Goal: Task Accomplishment & Management: Manage account settings

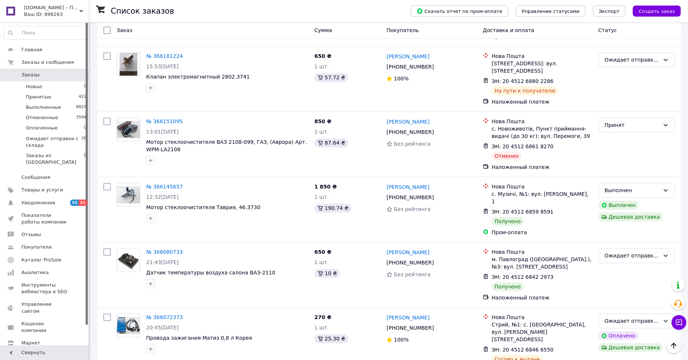
scroll to position [307, 0]
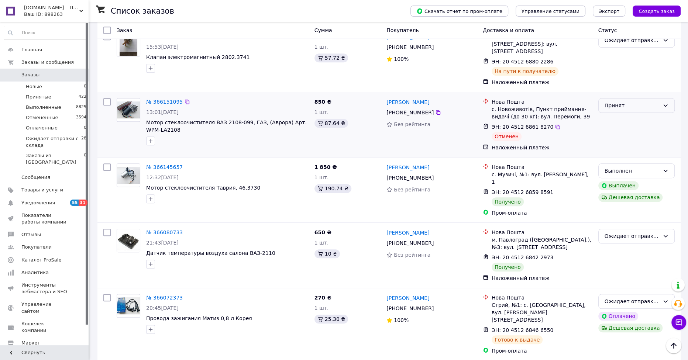
click at [666, 98] on div "Принят" at bounding box center [636, 105] width 76 height 15
click at [608, 106] on li "Отменен" at bounding box center [636, 105] width 76 height 13
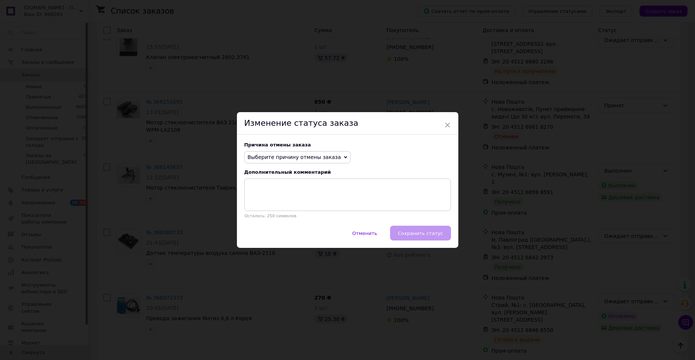
click at [326, 158] on span "Выберите причину отмены заказа" at bounding box center [294, 157] width 93 height 6
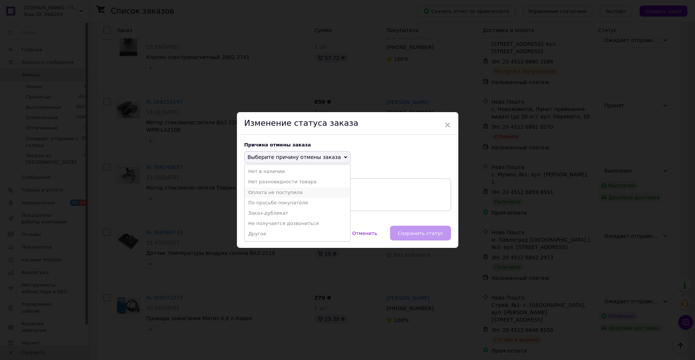
click at [272, 193] on li "Оплата не поступила" at bounding box center [298, 193] width 106 height 10
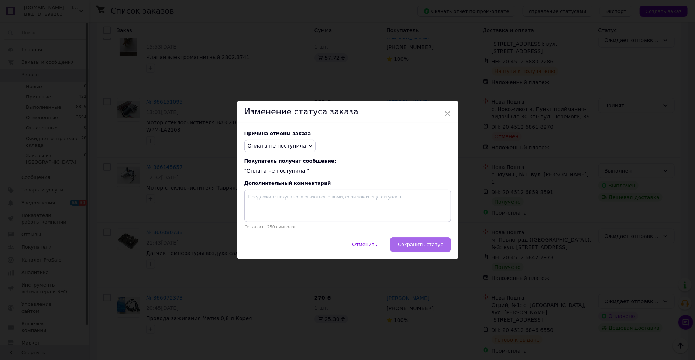
click at [423, 248] on button "Сохранить статус" at bounding box center [420, 244] width 61 height 15
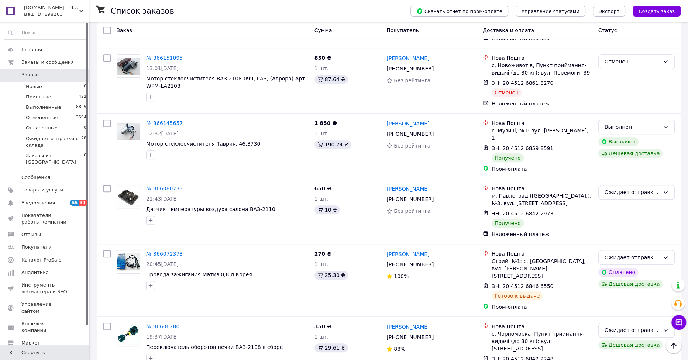
scroll to position [370, 0]
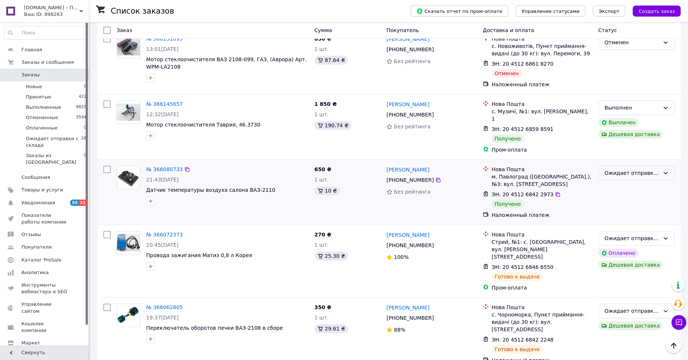
click at [640, 169] on div "Ожидает отправки с склада" at bounding box center [632, 173] width 55 height 8
click at [616, 164] on li "Выполнен" at bounding box center [636, 164] width 76 height 13
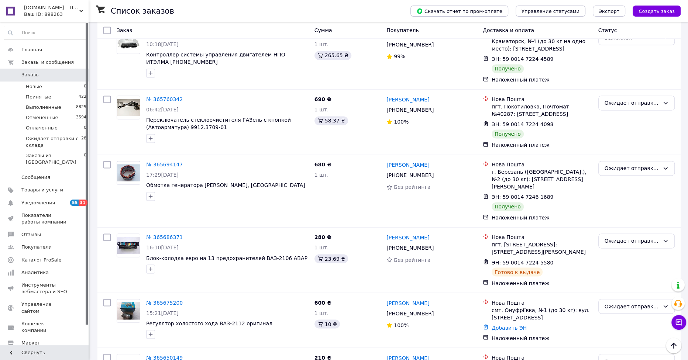
scroll to position [998, 0]
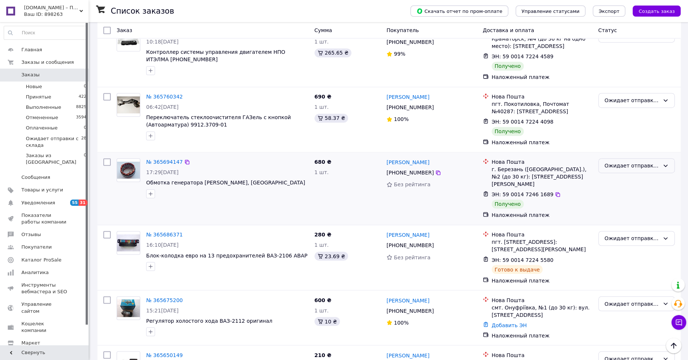
click at [656, 162] on div "Ожидает отправки с склада" at bounding box center [632, 166] width 55 height 8
click at [621, 119] on li "Выполнен" at bounding box center [636, 120] width 76 height 13
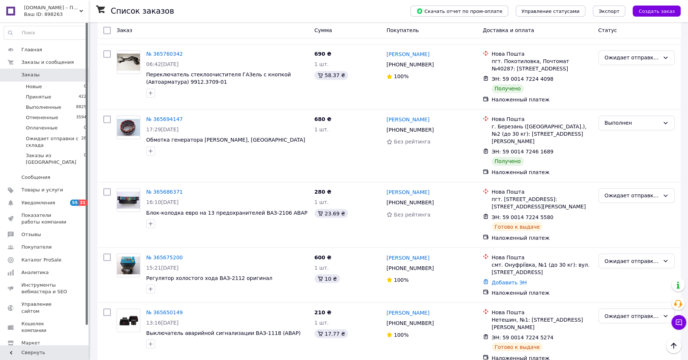
scroll to position [1055, 0]
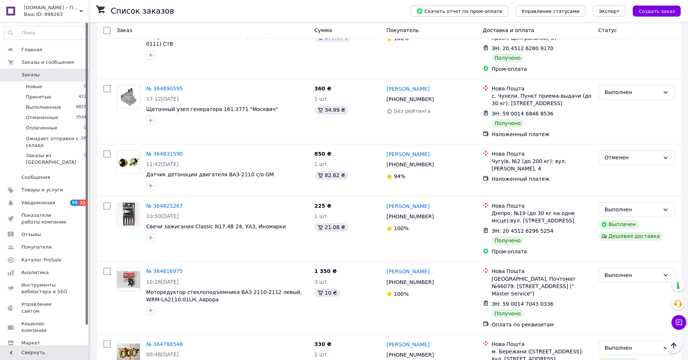
scroll to position [1002, 0]
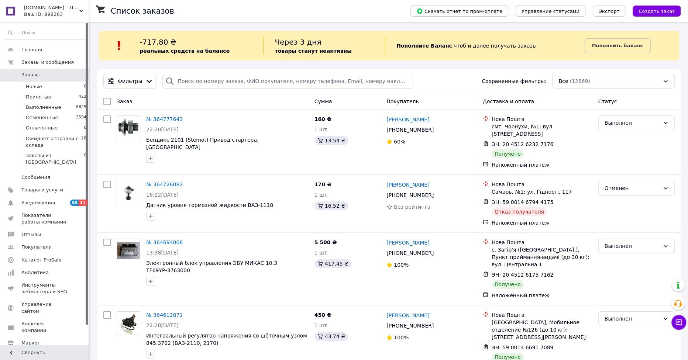
scroll to position [1044, 0]
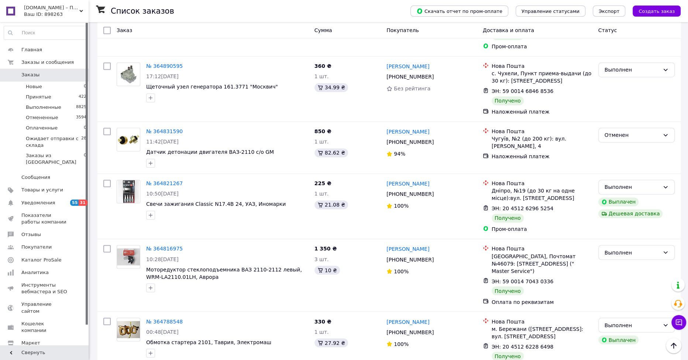
scroll to position [1002, 0]
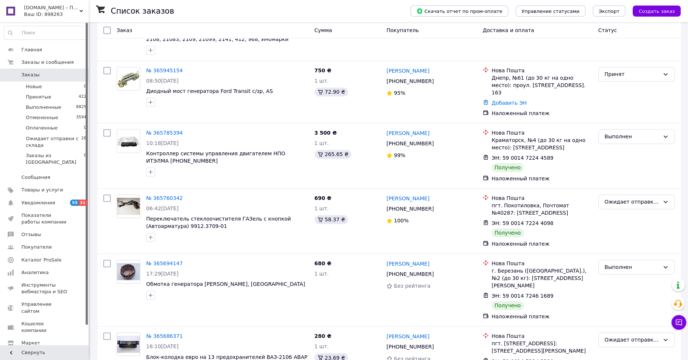
scroll to position [1055, 0]
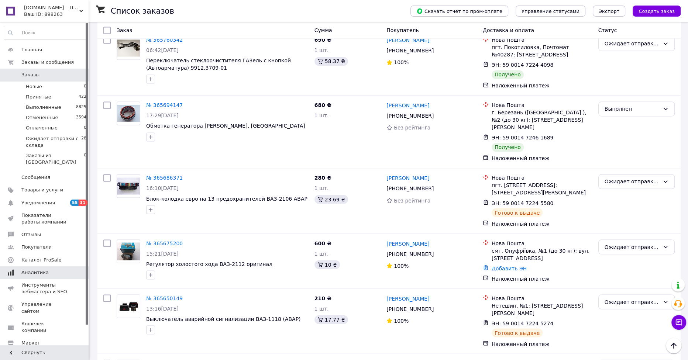
click at [24, 269] on span "Аналитика" at bounding box center [34, 272] width 27 height 7
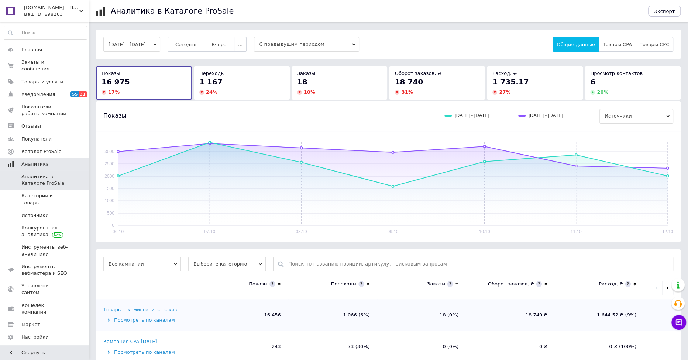
click at [23, 161] on span "Аналитика" at bounding box center [34, 164] width 27 height 7
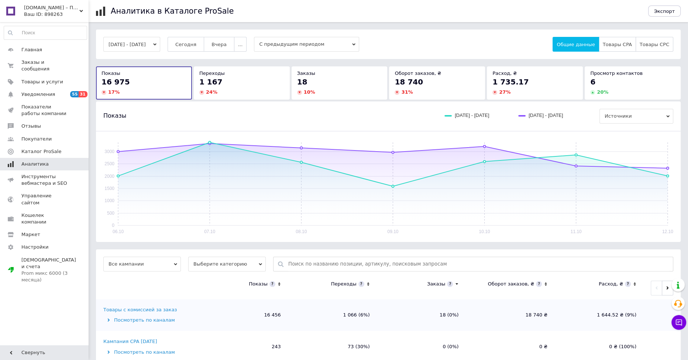
click at [26, 161] on span "Аналитика" at bounding box center [34, 164] width 27 height 7
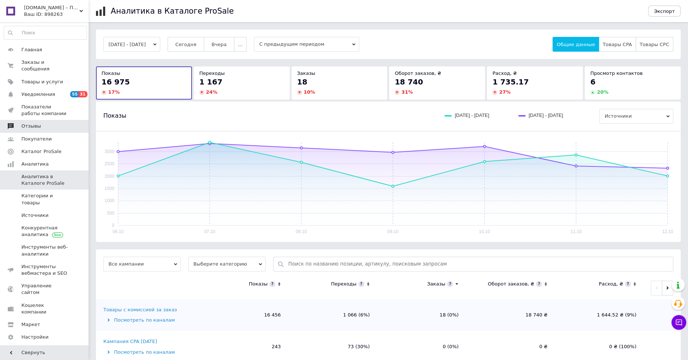
click at [31, 123] on span "Отзывы" at bounding box center [31, 126] width 20 height 7
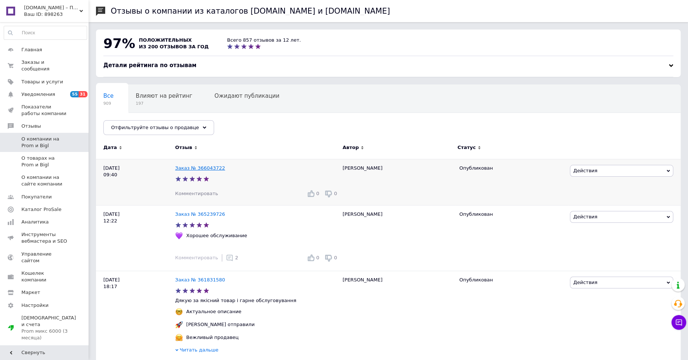
click at [199, 169] on link "Заказ № 366043722" at bounding box center [200, 168] width 50 height 6
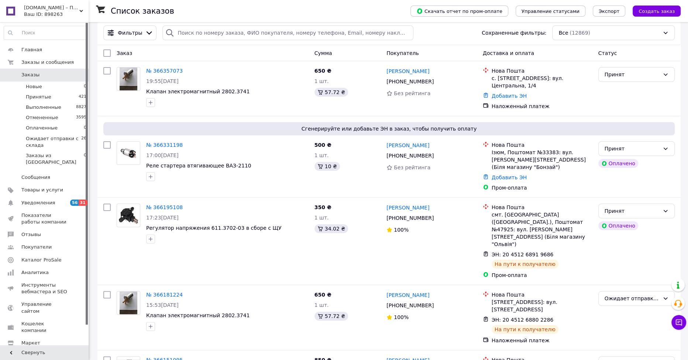
scroll to position [66, 0]
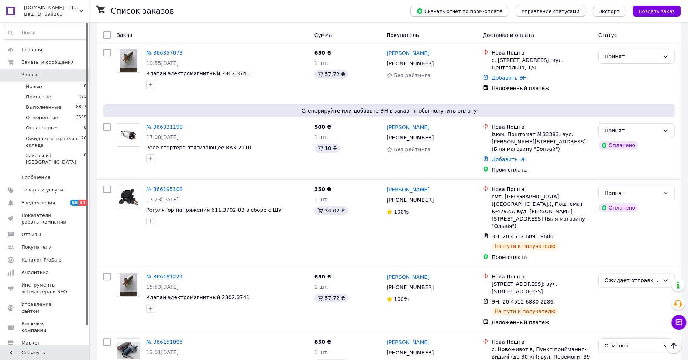
drag, startPoint x: 686, startPoint y: 86, endPoint x: 691, endPoint y: 92, distance: 7.6
